Goal: Entertainment & Leisure: Consume media (video, audio)

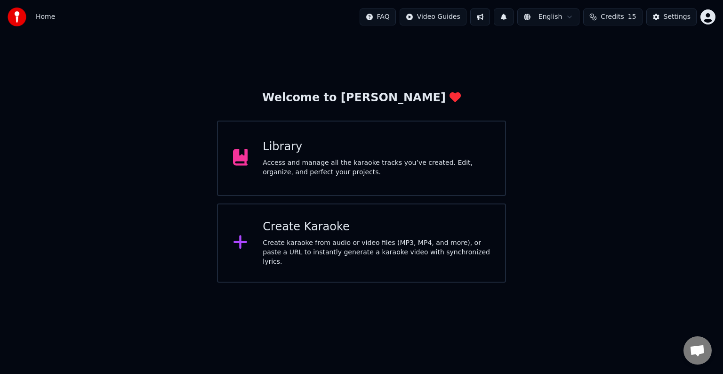
click at [397, 148] on div "Library" at bounding box center [376, 146] width 227 height 15
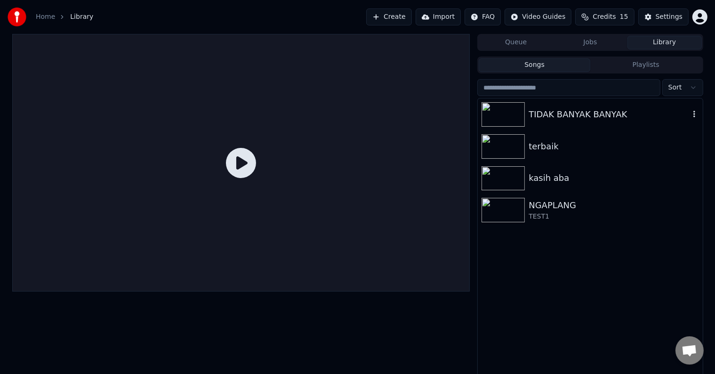
click at [668, 120] on div "TIDAK BANYAK BANYAK" at bounding box center [608, 114] width 160 height 13
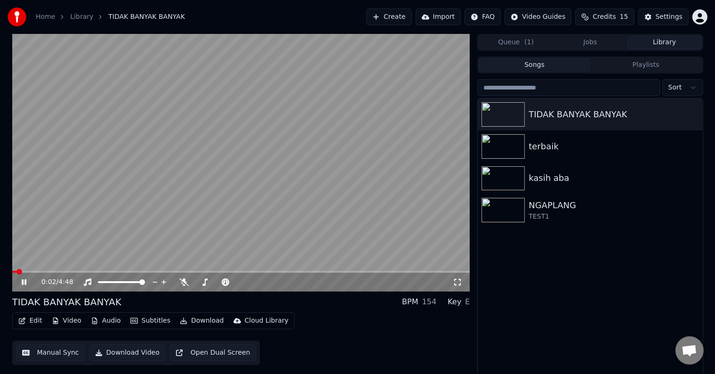
click at [52, 271] on span at bounding box center [241, 272] width 458 height 2
click at [87, 271] on span at bounding box center [241, 272] width 458 height 2
click at [23, 281] on icon at bounding box center [24, 282] width 5 height 6
